Goal: Transaction & Acquisition: Purchase product/service

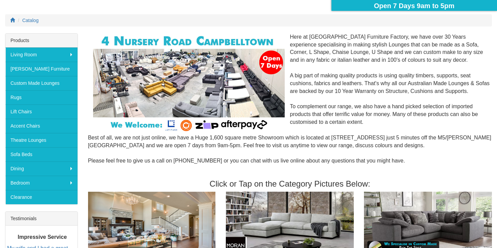
scroll to position [81, 0]
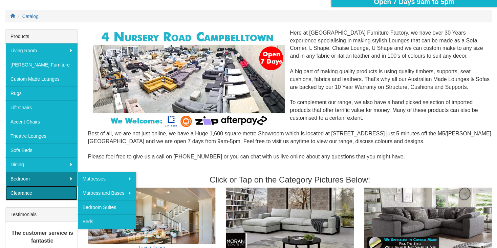
click at [46, 200] on link "Clearance" at bounding box center [41, 193] width 72 height 14
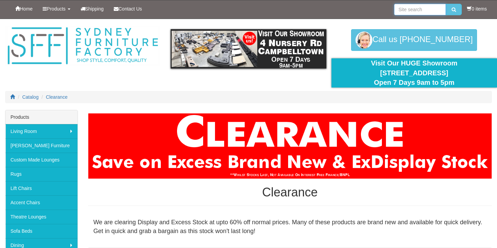
click at [395, 9] on input "search" at bounding box center [420, 10] width 52 height 12
type input "bedside tables"
click at [446, 4] on button "submit" at bounding box center [454, 10] width 16 height 12
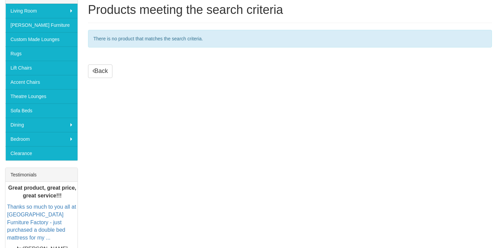
scroll to position [122, 0]
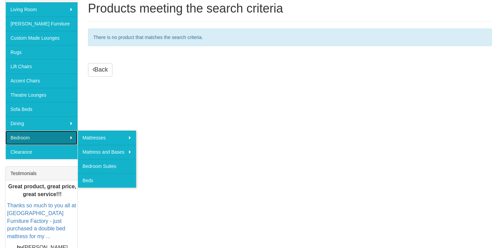
click at [27, 145] on link "Bedroom" at bounding box center [41, 137] width 72 height 14
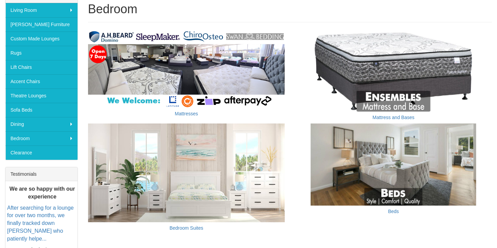
scroll to position [121, 0]
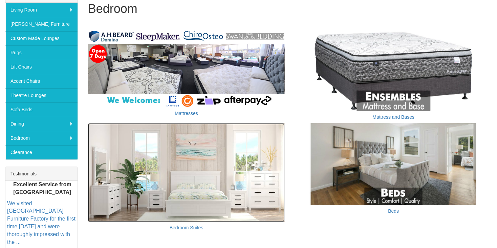
click at [204, 176] on img at bounding box center [186, 172] width 197 height 99
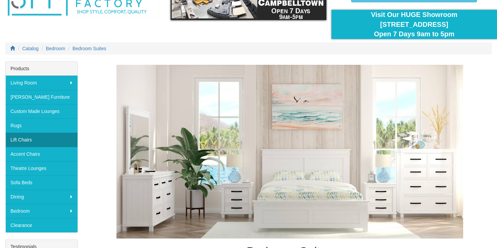
scroll to position [40, 0]
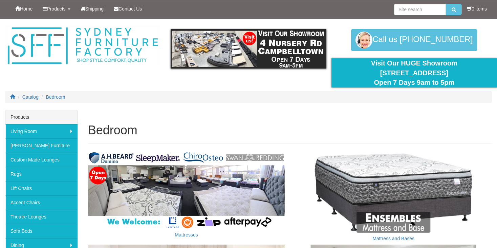
scroll to position [121, 0]
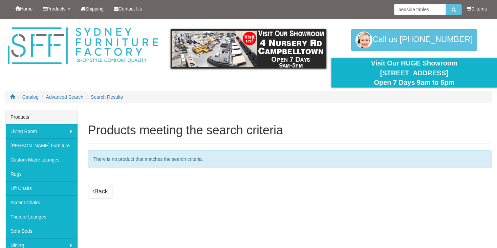
scroll to position [122, 0]
